Goal: Task Accomplishment & Management: Manage account settings

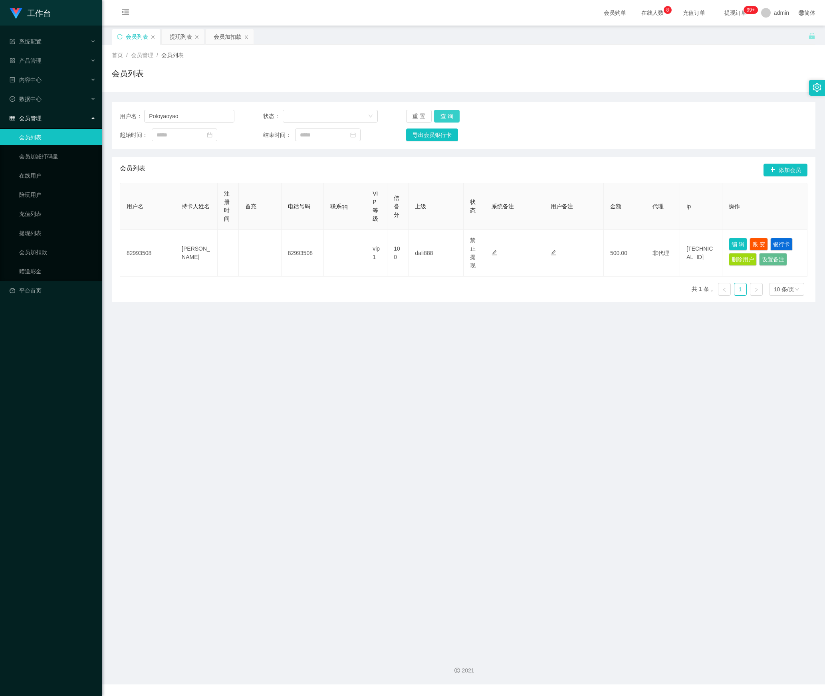
type input "Poloyaoyao"
click at [438, 116] on button "查 询" at bounding box center [447, 116] width 26 height 13
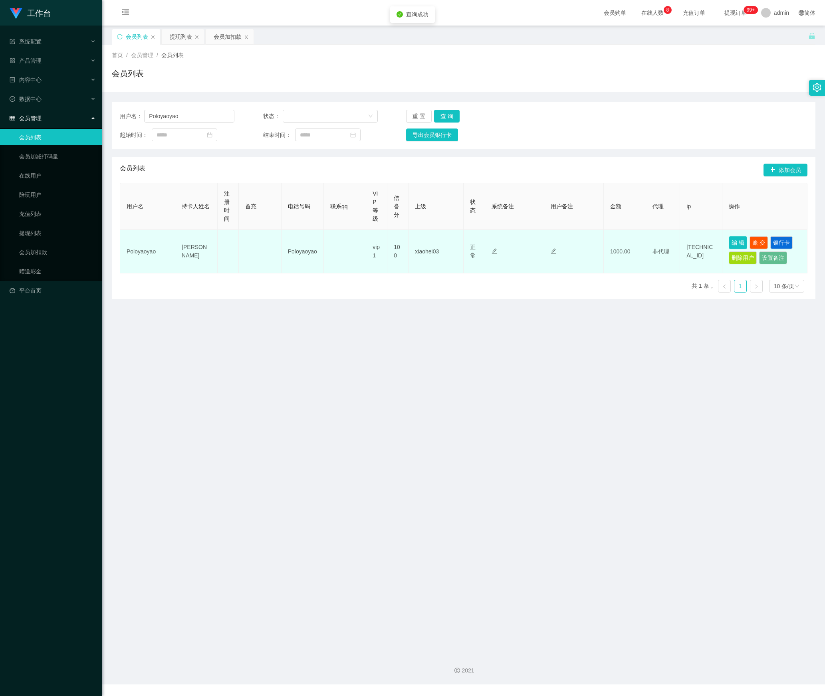
click at [736, 240] on button "编 辑" at bounding box center [738, 242] width 18 height 13
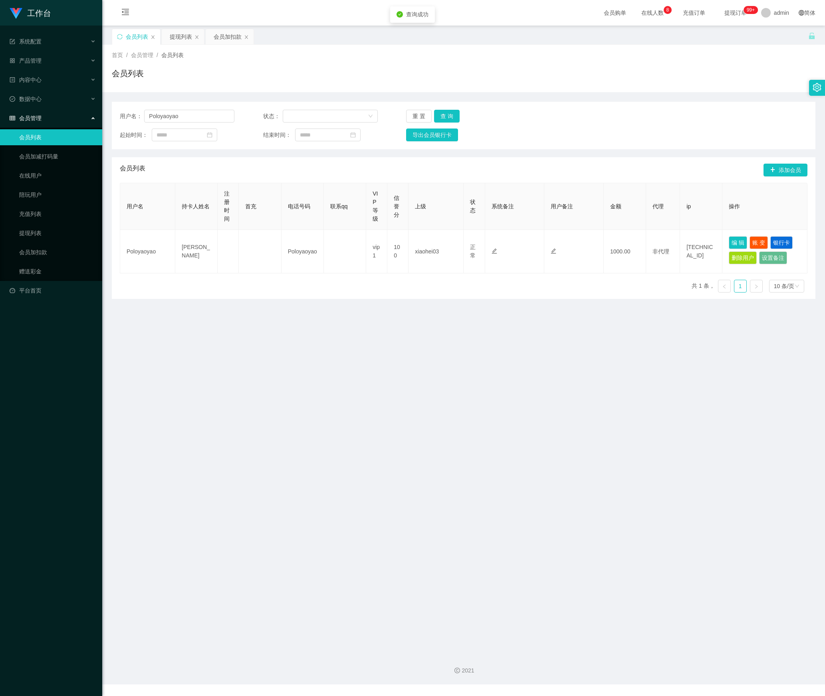
type input "Poloyaoyao"
type input "[PERSON_NAME]"
type input "100"
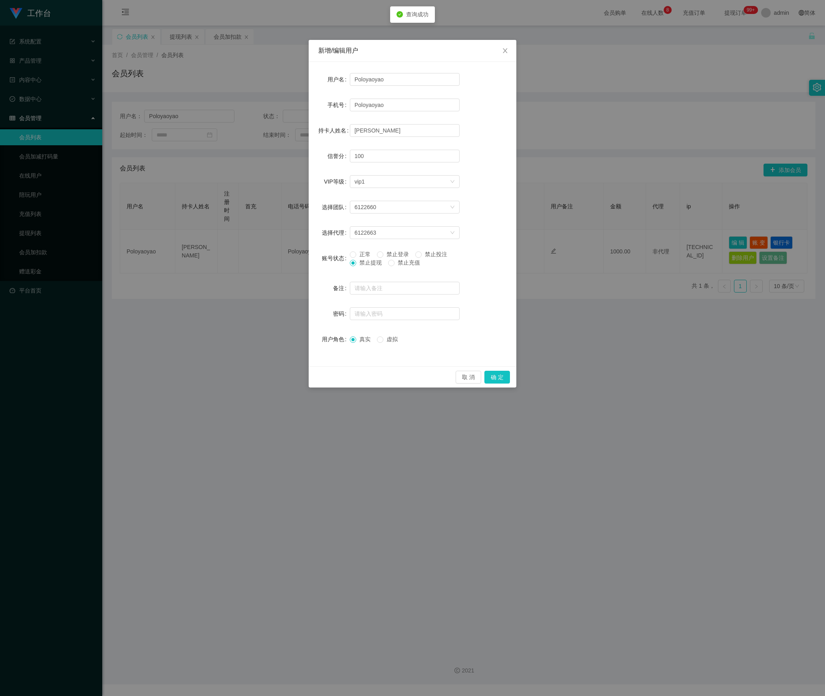
click at [493, 370] on div "取 消 确 定" at bounding box center [413, 376] width 208 height 21
click at [493, 375] on button "确 定" at bounding box center [497, 377] width 26 height 13
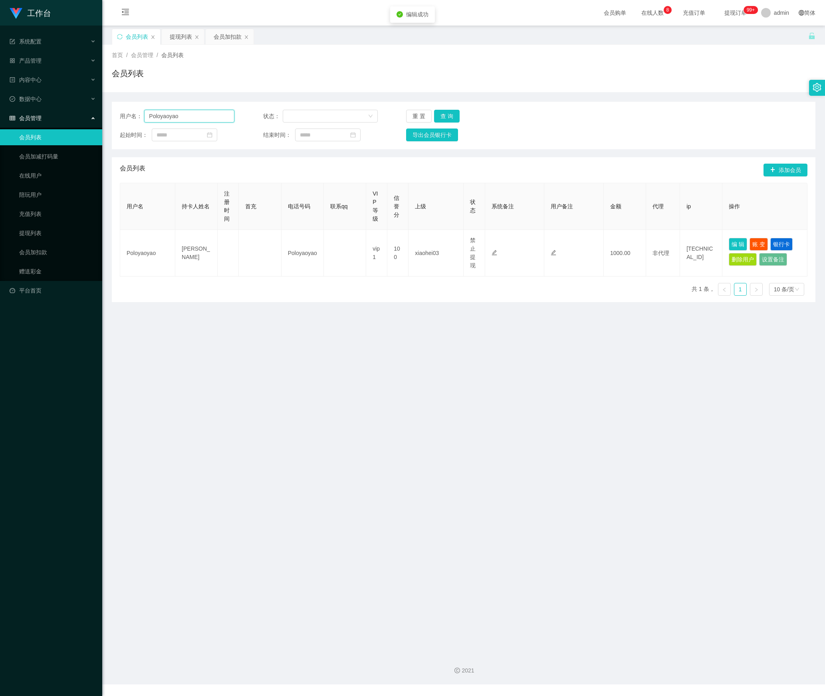
drag, startPoint x: 200, startPoint y: 122, endPoint x: 286, endPoint y: 132, distance: 86.0
click at [68, 123] on section "工作台 系统配置 产品管理 内容中心 数据中心 会员管理 会员列表 会员加减打码量 在线用户 陪玩用户 充值列表 提现列表 会员加扣款 赠送彩金 平台首页 保…" at bounding box center [412, 342] width 825 height 685
paste input "[PERSON_NAME]"
type input "[PERSON_NAME]"
click at [445, 117] on button "查 询" at bounding box center [447, 116] width 26 height 13
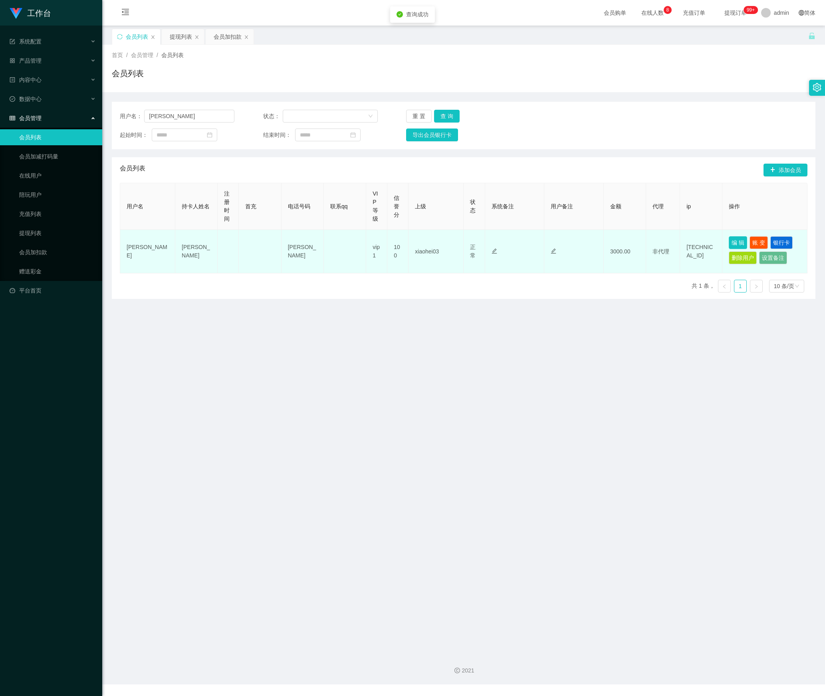
click at [730, 245] on button "编 辑" at bounding box center [738, 242] width 18 height 13
type input "[PERSON_NAME]"
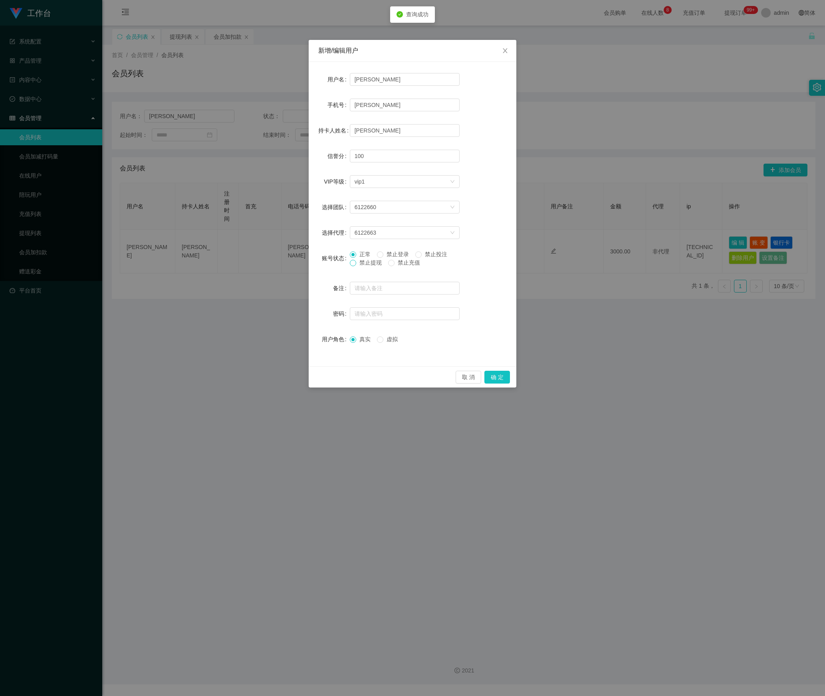
click at [354, 265] on div "正常 禁止登录 禁止投注 禁止提现 禁止充值" at bounding box center [405, 260] width 110 height 20
click at [491, 379] on button "确 定" at bounding box center [497, 377] width 26 height 13
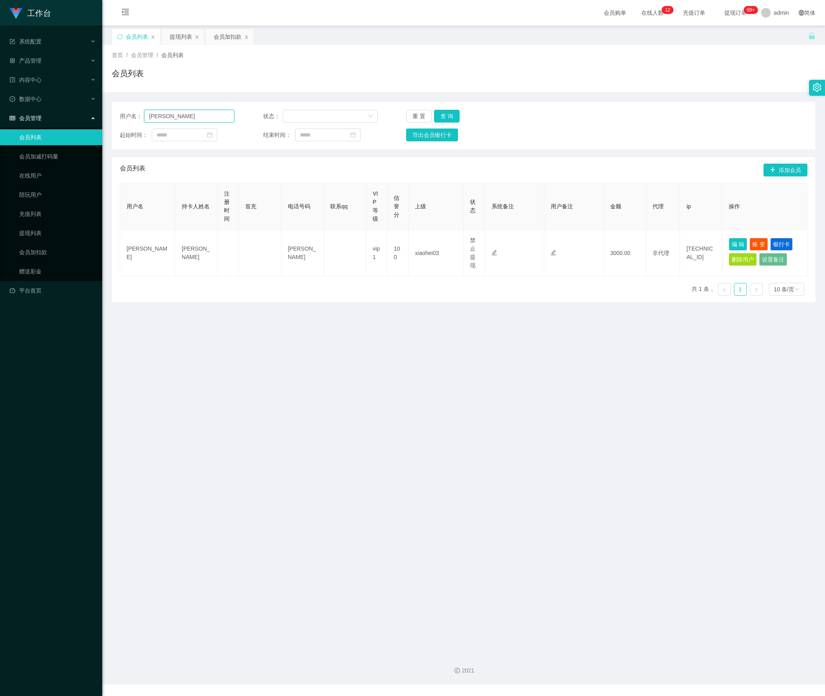
drag, startPoint x: 198, startPoint y: 116, endPoint x: 99, endPoint y: 113, distance: 99.0
click at [99, 113] on section "工作台 系统配置 产品管理 内容中心 数据中心 会员管理 会员列表 会员加减打码量 在线用户 陪玩用户 充值列表 提现列表 会员加扣款 赠送彩金 平台首页 保…" at bounding box center [412, 342] width 825 height 685
paste input "Moon03"
type input "Moon03"
click at [445, 116] on button "查 询" at bounding box center [447, 116] width 26 height 13
